Goal: Task Accomplishment & Management: Complete application form

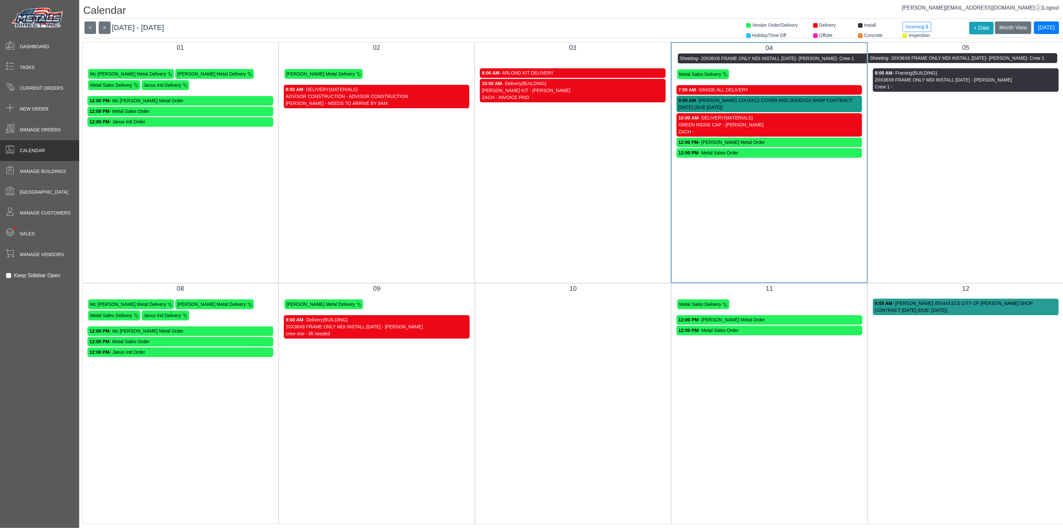
scroll to position [7, 0]
click at [106, 21] on button ">" at bounding box center [105, 27] width 12 height 13
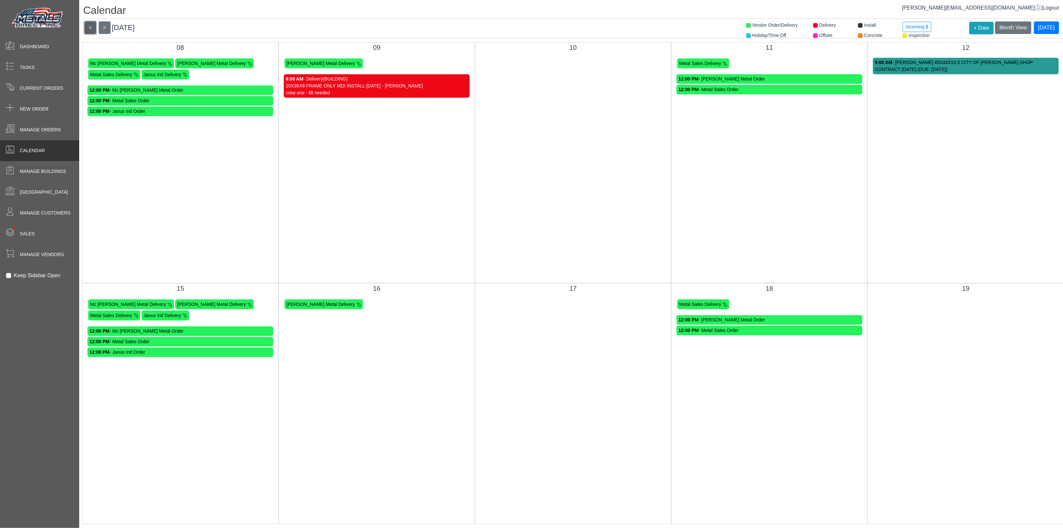
click at [88, 21] on button "<" at bounding box center [90, 27] width 12 height 13
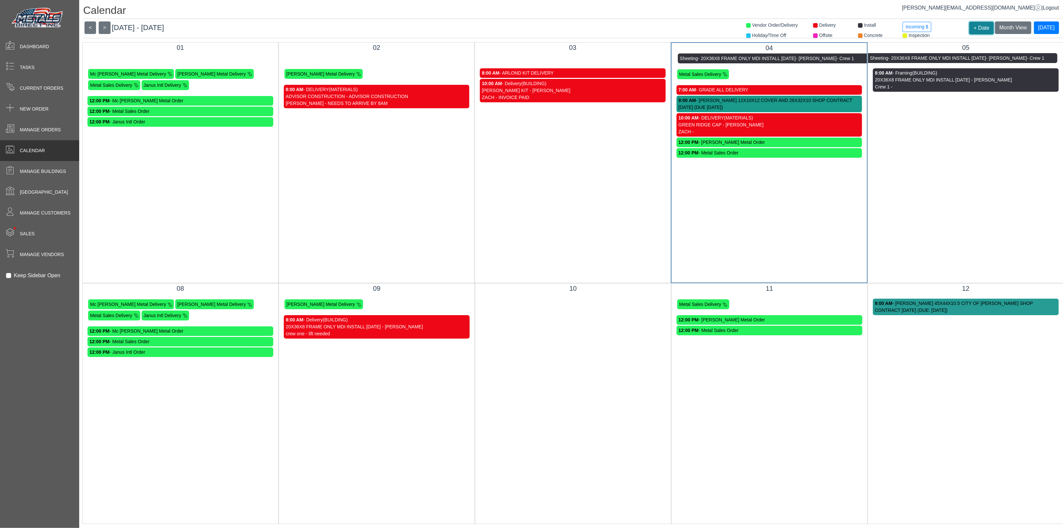
click at [972, 22] on button "+ Date" at bounding box center [981, 28] width 24 height 13
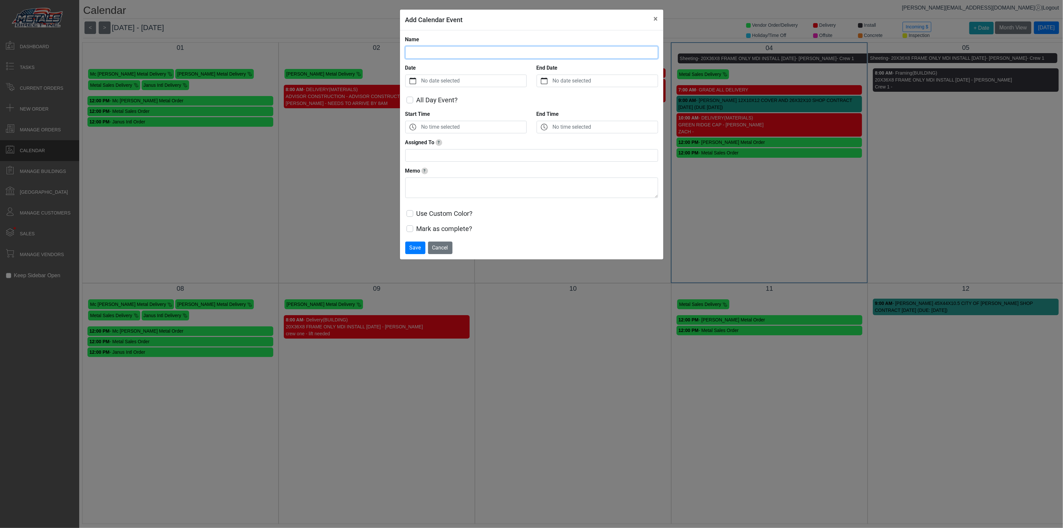
click at [448, 51] on input "Name" at bounding box center [531, 52] width 253 height 13
click at [473, 83] on label "No date selected" at bounding box center [473, 81] width 106 height 12
click at [420, 83] on button "Date" at bounding box center [412, 81] width 15 height 12
click at [442, 160] on span "16" at bounding box center [440, 161] width 11 height 11
click at [477, 127] on label "No time selected" at bounding box center [473, 127] width 106 height 12
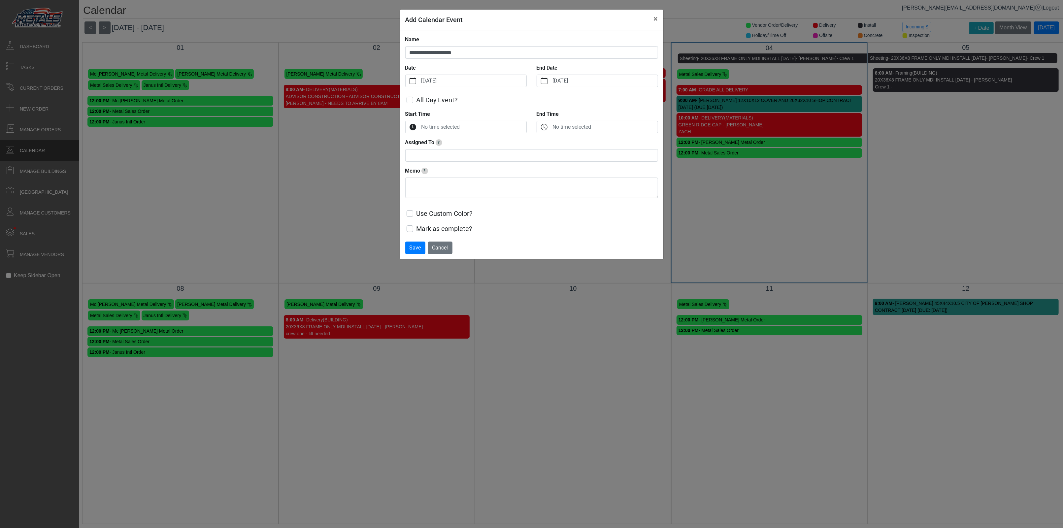
click at [420, 127] on button "Start Time" at bounding box center [412, 127] width 15 height 12
click at [419, 175] on button "Decrement" at bounding box center [416, 173] width 15 height 9
click at [419, 174] on button "Decrement" at bounding box center [416, 173] width 15 height 9
click at [416, 152] on icon "chevron up" at bounding box center [415, 153] width 7 height 4
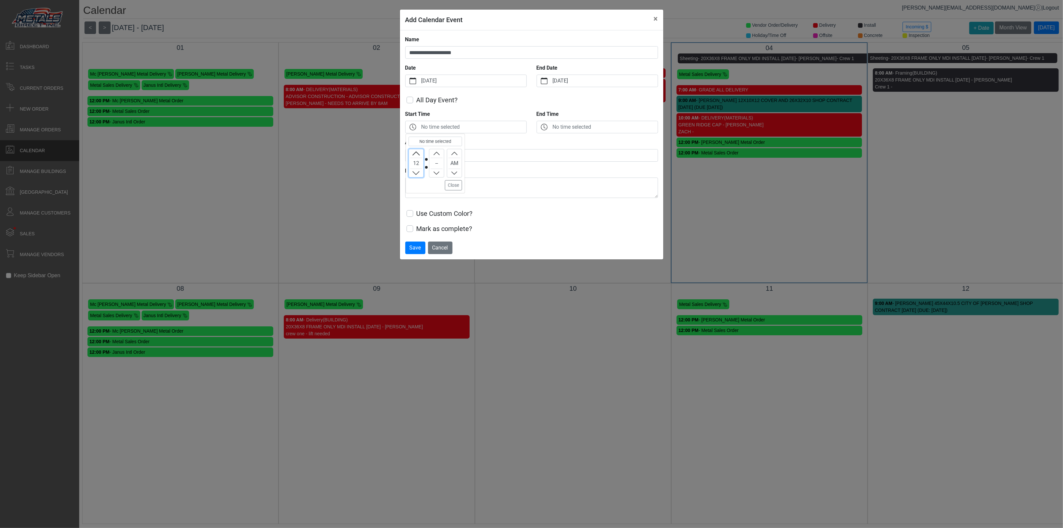
click at [416, 152] on icon "chevron up" at bounding box center [415, 153] width 7 height 4
click at [438, 154] on icon "chevron up" at bounding box center [436, 153] width 6 height 6
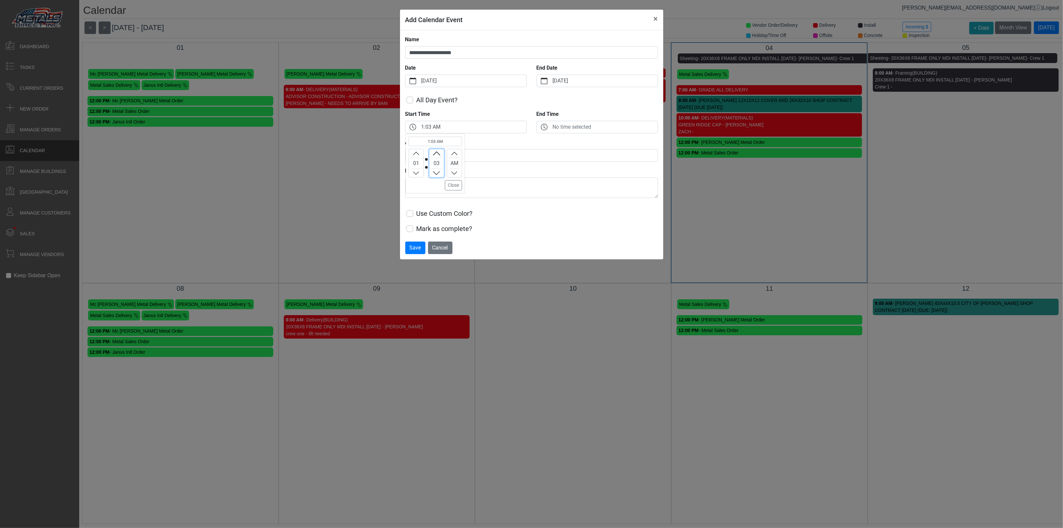
click at [438, 154] on icon "chevron up" at bounding box center [436, 153] width 6 height 6
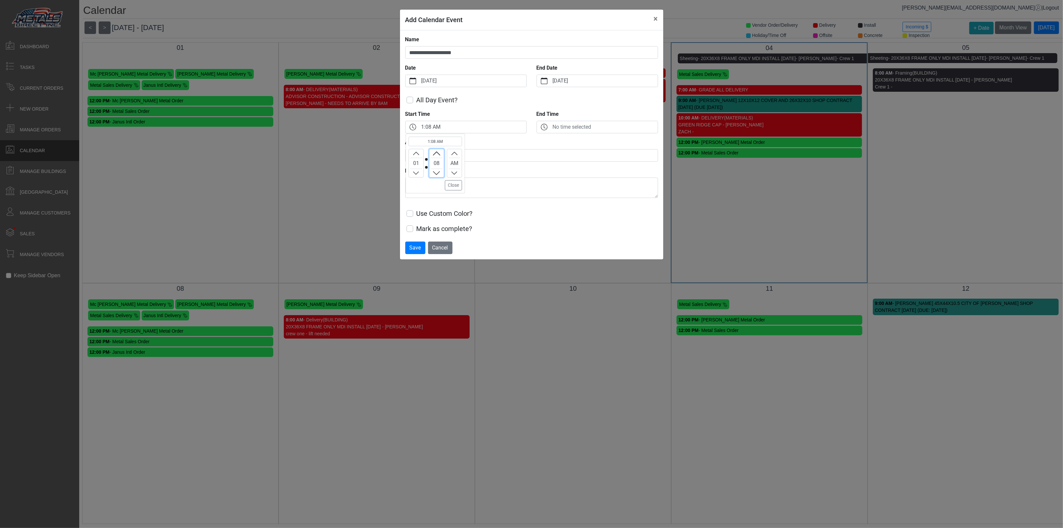
click at [438, 154] on icon "chevron up" at bounding box center [436, 153] width 6 height 6
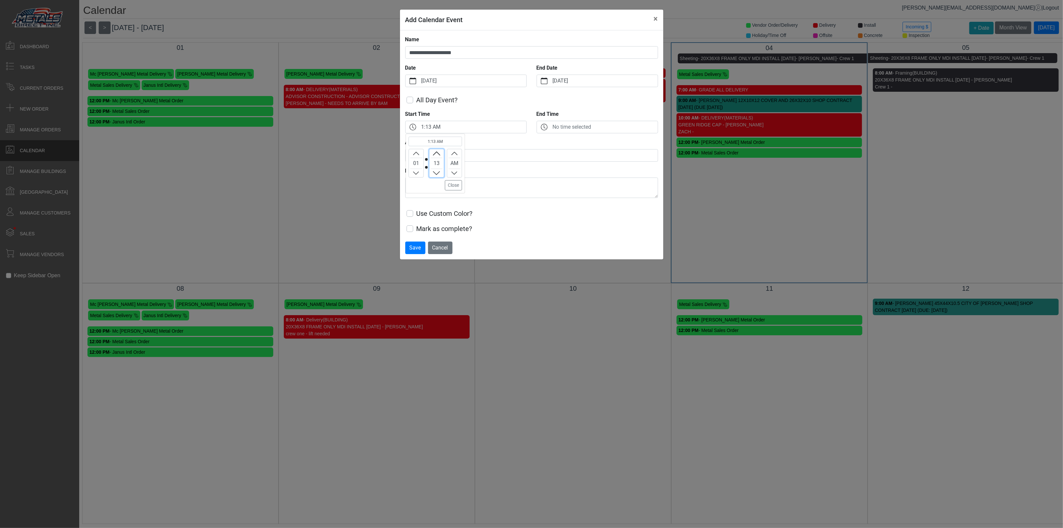
click at [438, 154] on icon "chevron up" at bounding box center [436, 153] width 6 height 6
click at [499, 206] on div "Use Custom Color?" at bounding box center [531, 210] width 253 height 15
click at [442, 125] on label "1:15 AM" at bounding box center [473, 127] width 106 height 12
click at [420, 125] on button "Start Time" at bounding box center [412, 127] width 15 height 12
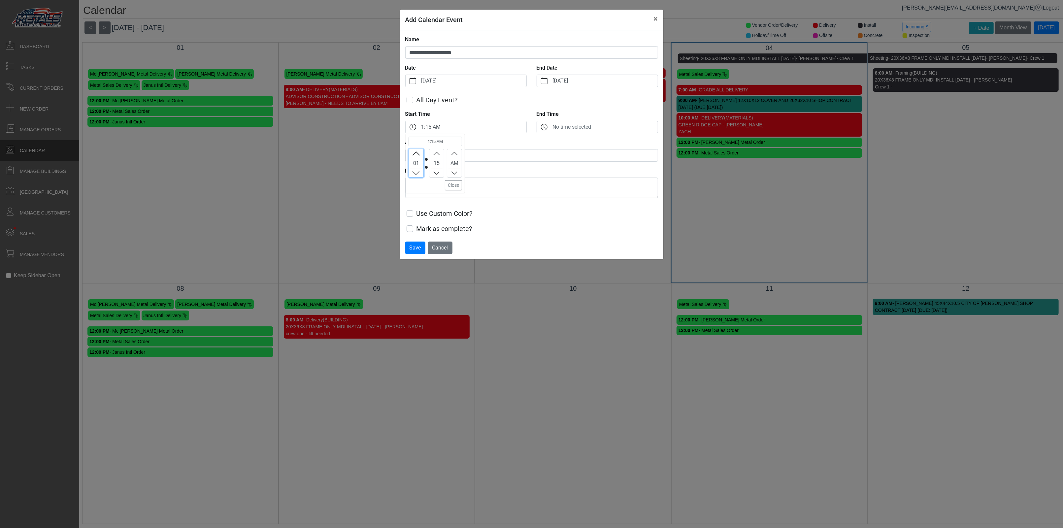
click at [456, 154] on icon "chevron up" at bounding box center [454, 153] width 6 height 3
click at [510, 214] on div "Use Custom Color?" at bounding box center [531, 210] width 253 height 15
drag, startPoint x: 419, startPoint y: 51, endPoint x: 470, endPoint y: 54, distance: 50.9
click at [421, 51] on input "**********" at bounding box center [531, 52] width 253 height 13
type input "**********"
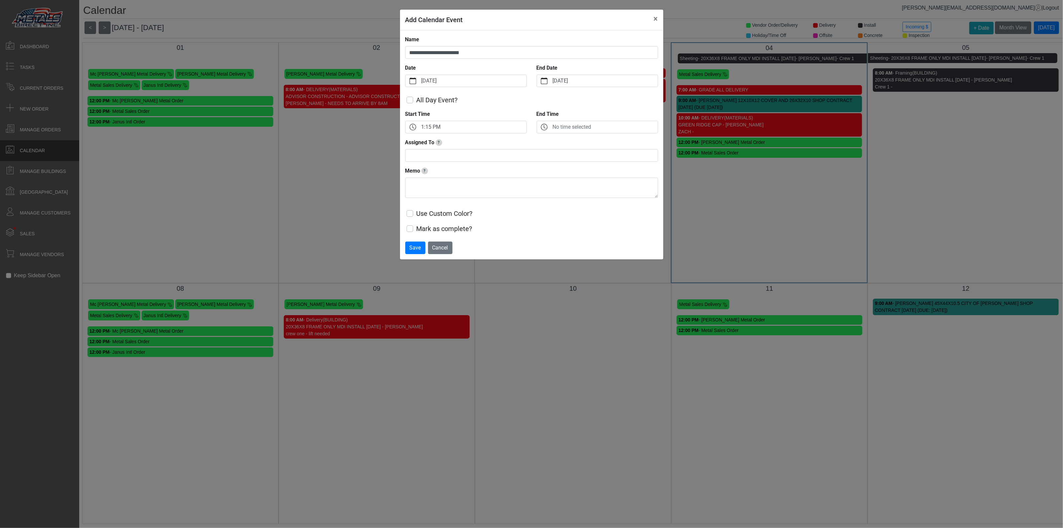
click at [416, 214] on label "Use Custom Color?" at bounding box center [444, 213] width 56 height 10
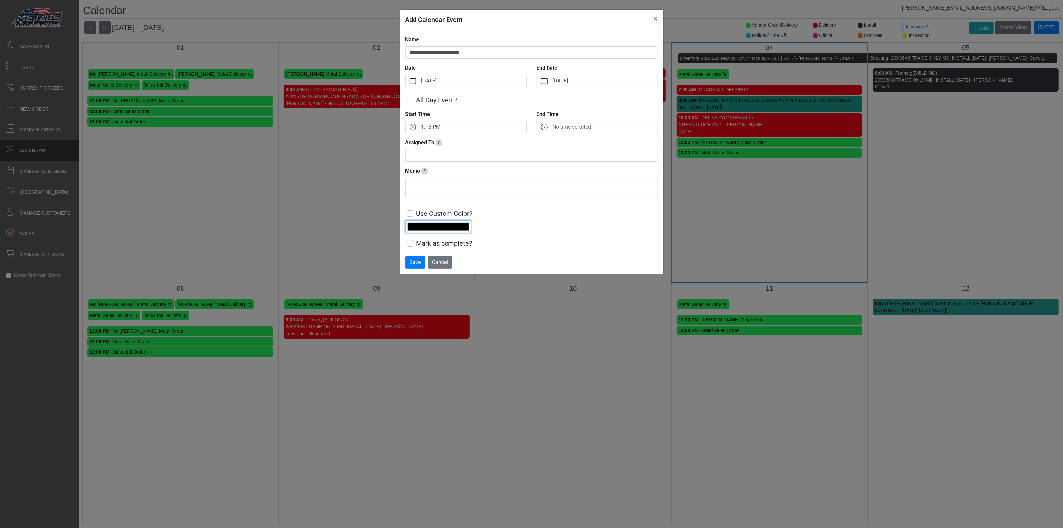
click at [444, 225] on input "*******" at bounding box center [438, 226] width 66 height 13
type input "*******"
click at [527, 305] on div "**********" at bounding box center [531, 264] width 1063 height 528
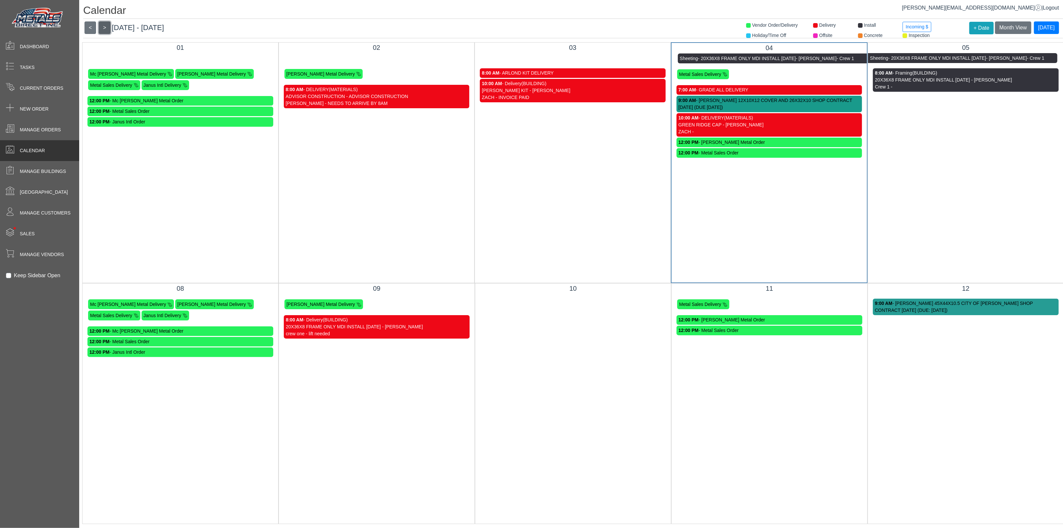
click at [105, 21] on button ">" at bounding box center [105, 27] width 12 height 13
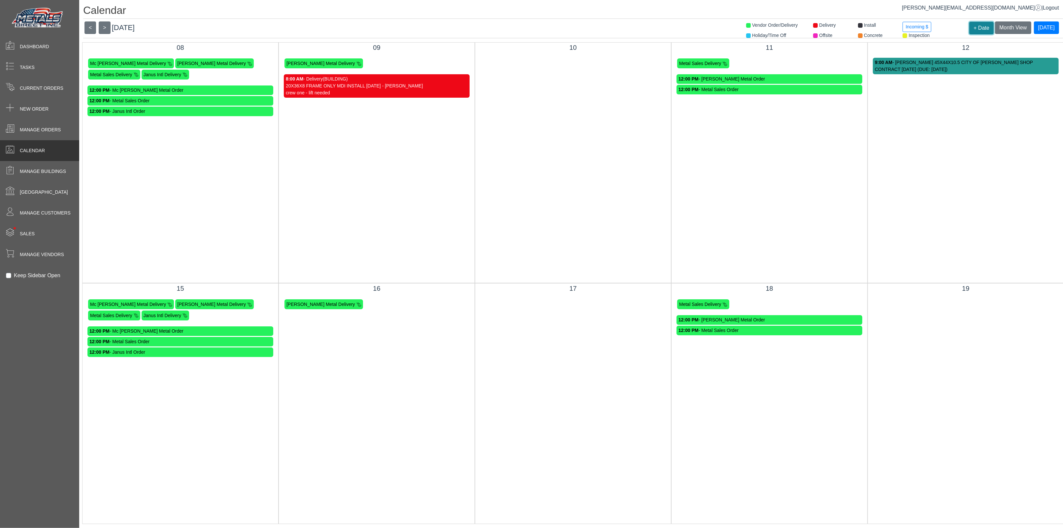
click at [978, 22] on button "+ Date" at bounding box center [981, 28] width 24 height 13
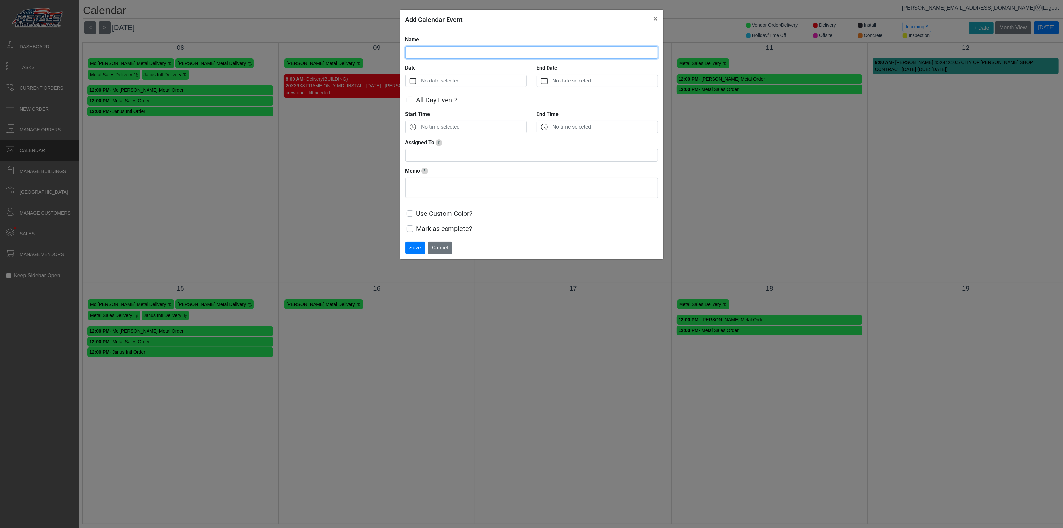
click at [433, 54] on input "Name" at bounding box center [531, 52] width 253 height 13
type input "**********"
click at [470, 82] on label "No date selected" at bounding box center [473, 81] width 106 height 12
click at [420, 82] on button "Date" at bounding box center [412, 81] width 15 height 12
click at [439, 162] on span "16" at bounding box center [440, 161] width 11 height 11
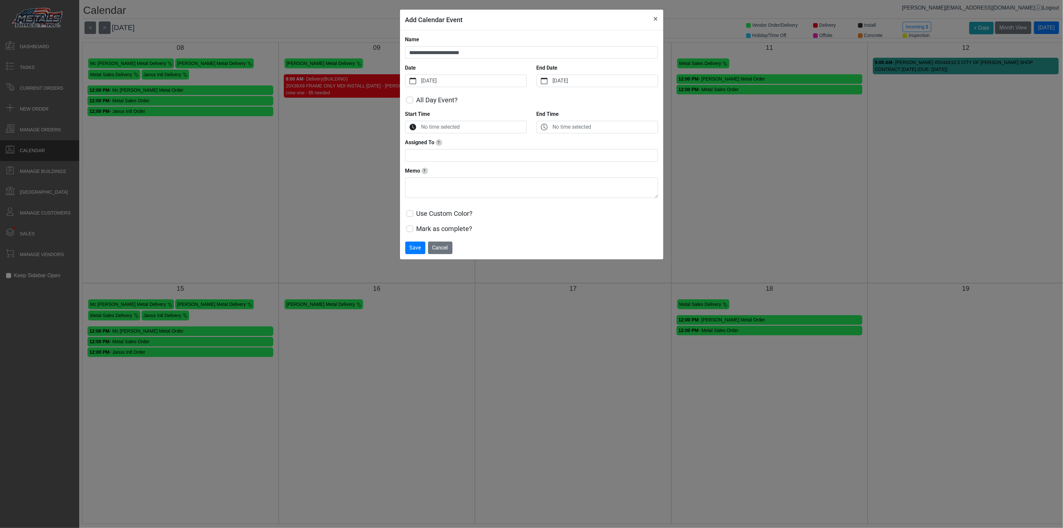
click at [453, 125] on label "No time selected" at bounding box center [473, 127] width 106 height 12
click at [420, 125] on button "Start Time" at bounding box center [412, 127] width 15 height 12
click at [419, 150] on icon "chevron up" at bounding box center [416, 153] width 6 height 6
click at [419, 154] on button "Increment" at bounding box center [416, 153] width 15 height 9
click at [436, 172] on icon "chevron up" at bounding box center [436, 173] width 6 height 6
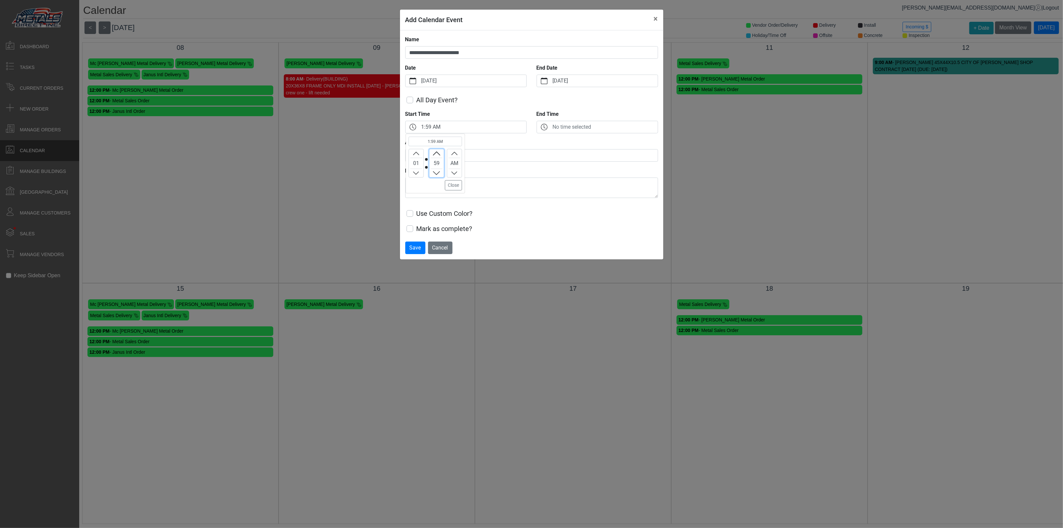
click at [438, 152] on icon "chevron up" at bounding box center [436, 153] width 6 height 6
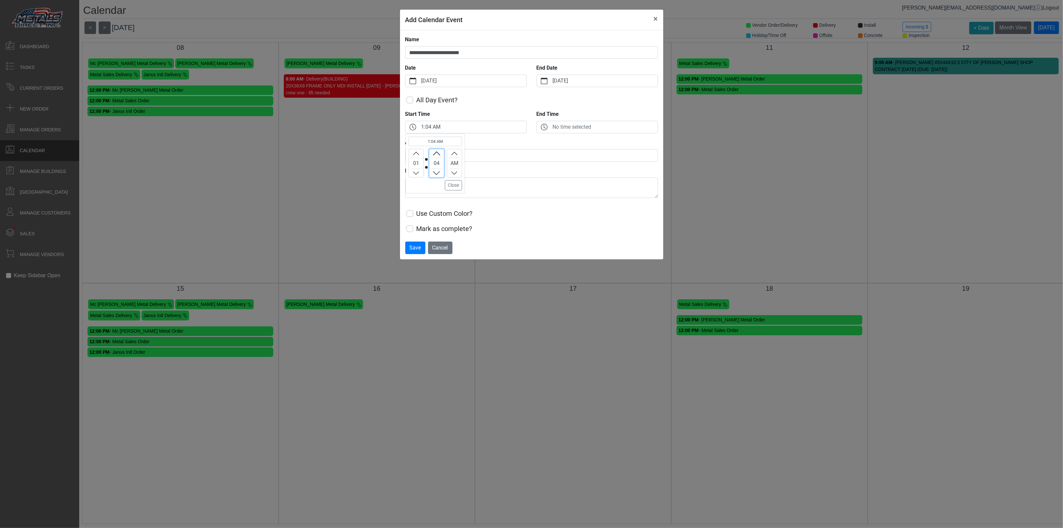
click at [438, 152] on icon "chevron up" at bounding box center [436, 153] width 6 height 6
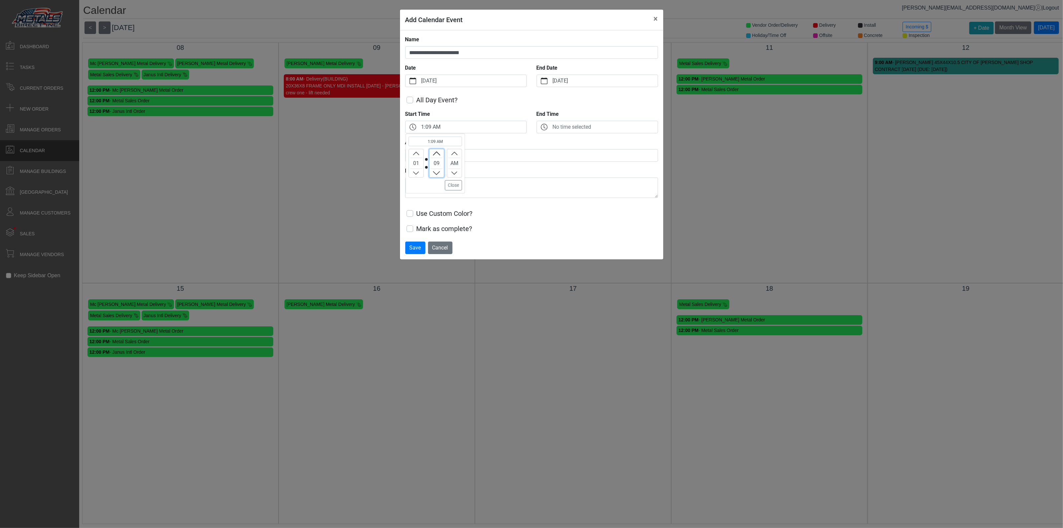
click at [438, 152] on icon "chevron up" at bounding box center [436, 153] width 6 height 6
click at [437, 152] on icon "chevron up" at bounding box center [436, 153] width 6 height 6
click at [437, 152] on icon "chevron up" at bounding box center [436, 153] width 7 height 4
click at [438, 153] on icon "chevron up" at bounding box center [436, 153] width 7 height 4
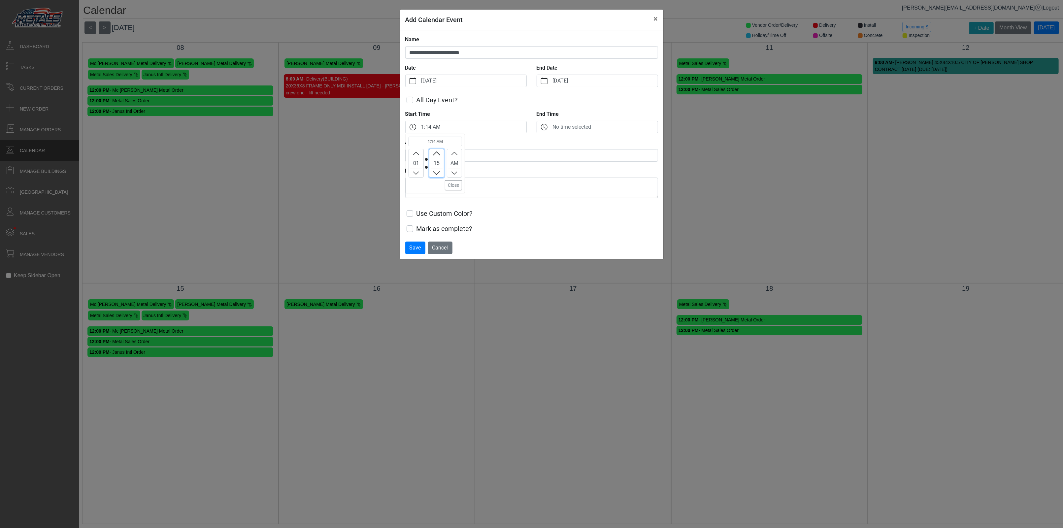
click at [438, 153] on icon "chevron up" at bounding box center [436, 153] width 7 height 4
click at [453, 174] on icon "chevron up" at bounding box center [454, 173] width 6 height 6
click at [416, 212] on label "Use Custom Color?" at bounding box center [444, 213] width 56 height 10
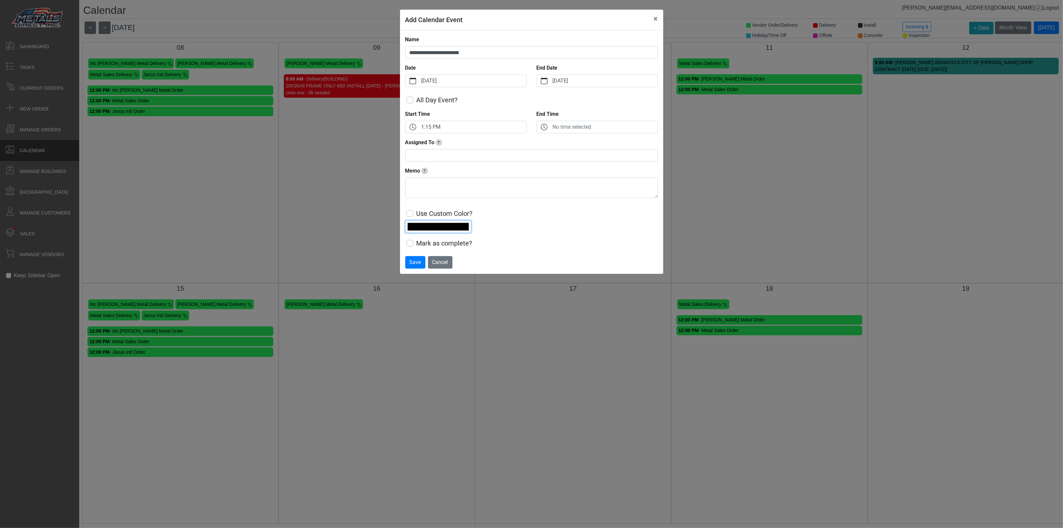
click at [445, 224] on input "*******" at bounding box center [438, 226] width 66 height 13
type input "*******"
click at [519, 236] on div "**********" at bounding box center [531, 142] width 253 height 212
click at [413, 264] on span "Save" at bounding box center [415, 262] width 12 height 6
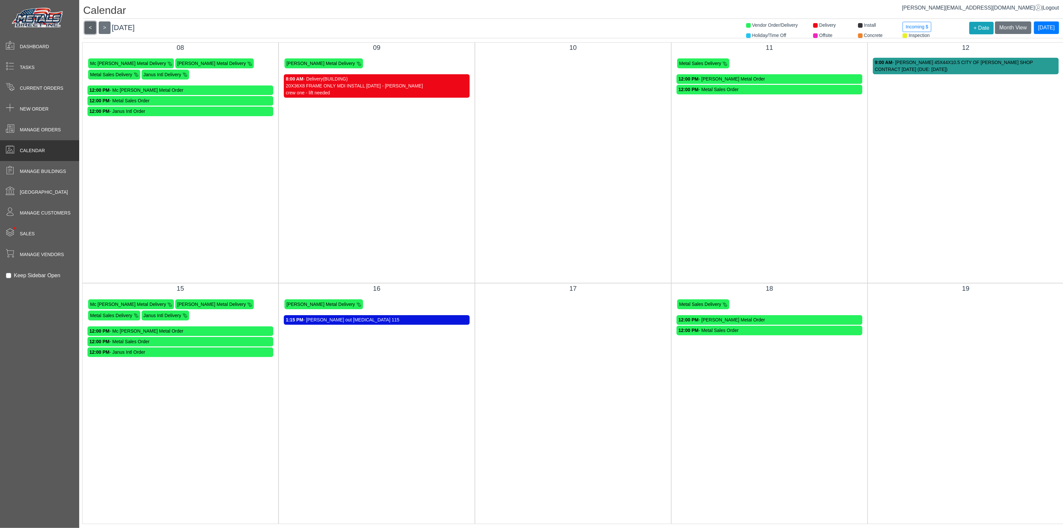
click at [86, 21] on button "<" at bounding box center [90, 27] width 12 height 13
